Goal: Task Accomplishment & Management: Manage account settings

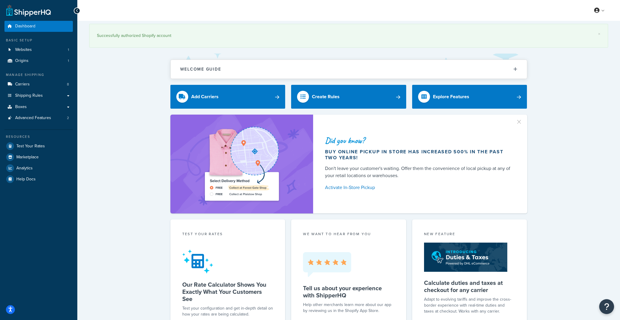
click at [107, 152] on div "Did you know? Buy online pickup in store has increased 500% in the past two yea…" at bounding box center [348, 163] width 519 height 99
click at [43, 84] on link "Carriers 8" at bounding box center [38, 84] width 68 height 11
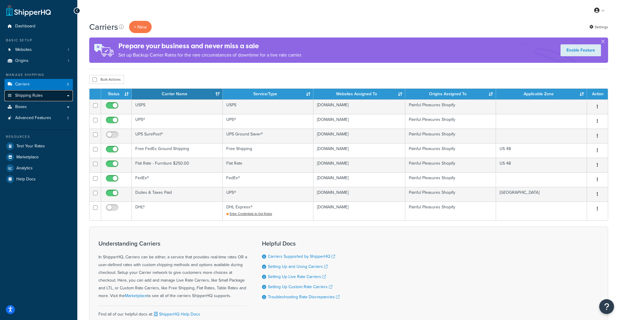
click at [41, 95] on span "Shipping Rules" at bounding box center [29, 95] width 28 height 5
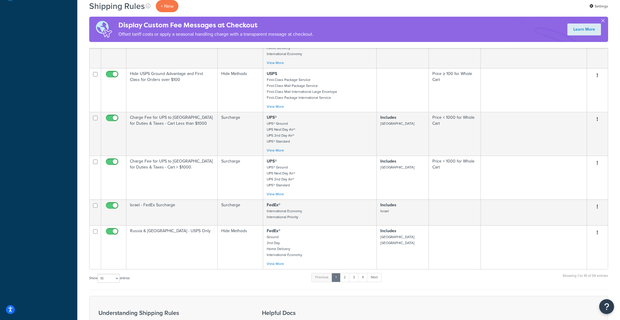
scroll to position [232, 0]
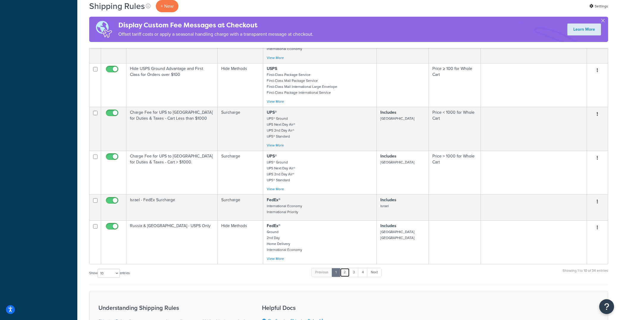
click at [347, 276] on link "2" at bounding box center [345, 272] width 10 height 9
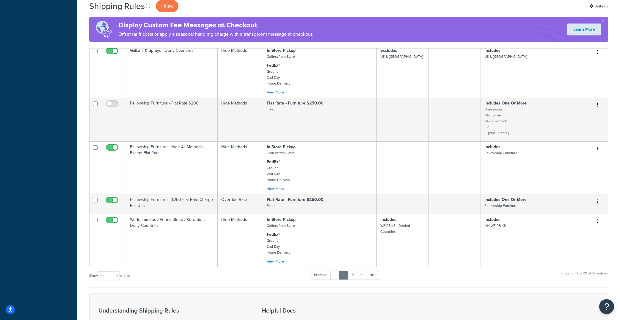
scroll to position [305, 0]
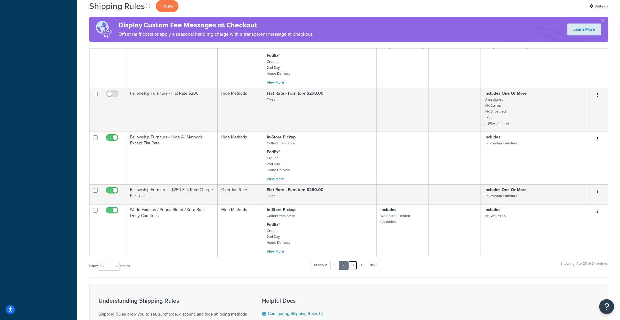
click at [353, 269] on link "3" at bounding box center [353, 264] width 10 height 9
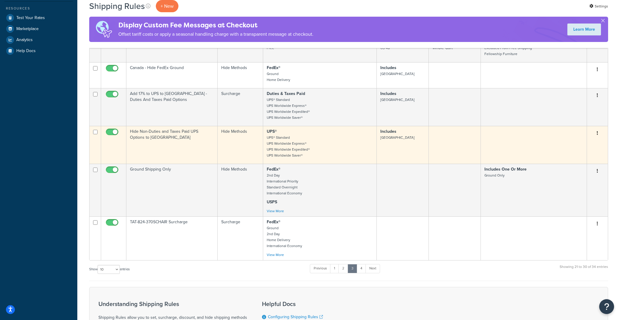
scroll to position [184, 0]
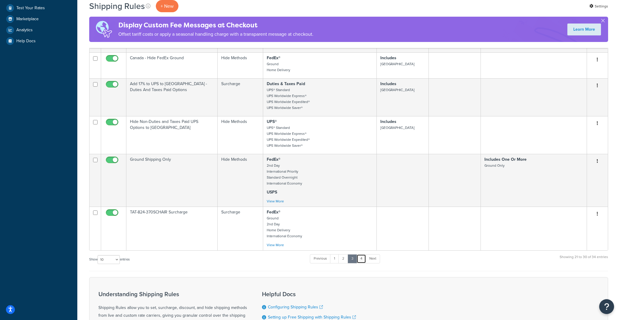
click at [363, 263] on link "4" at bounding box center [361, 258] width 10 height 9
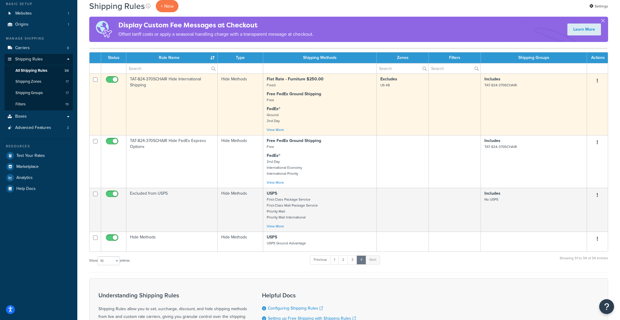
scroll to position [38, 0]
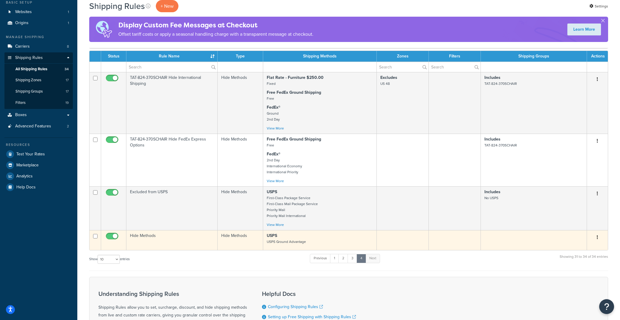
click at [175, 241] on td "Hide Methods" at bounding box center [171, 240] width 91 height 20
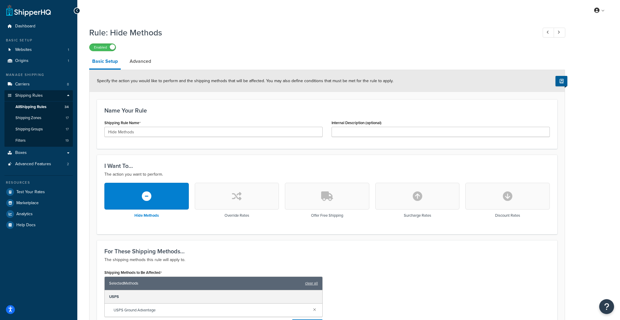
click at [93, 202] on form "Specify the action you would like to perform and the shipping methods that will…" at bounding box center [326, 242] width 475 height 345
